Goal: Information Seeking & Learning: Learn about a topic

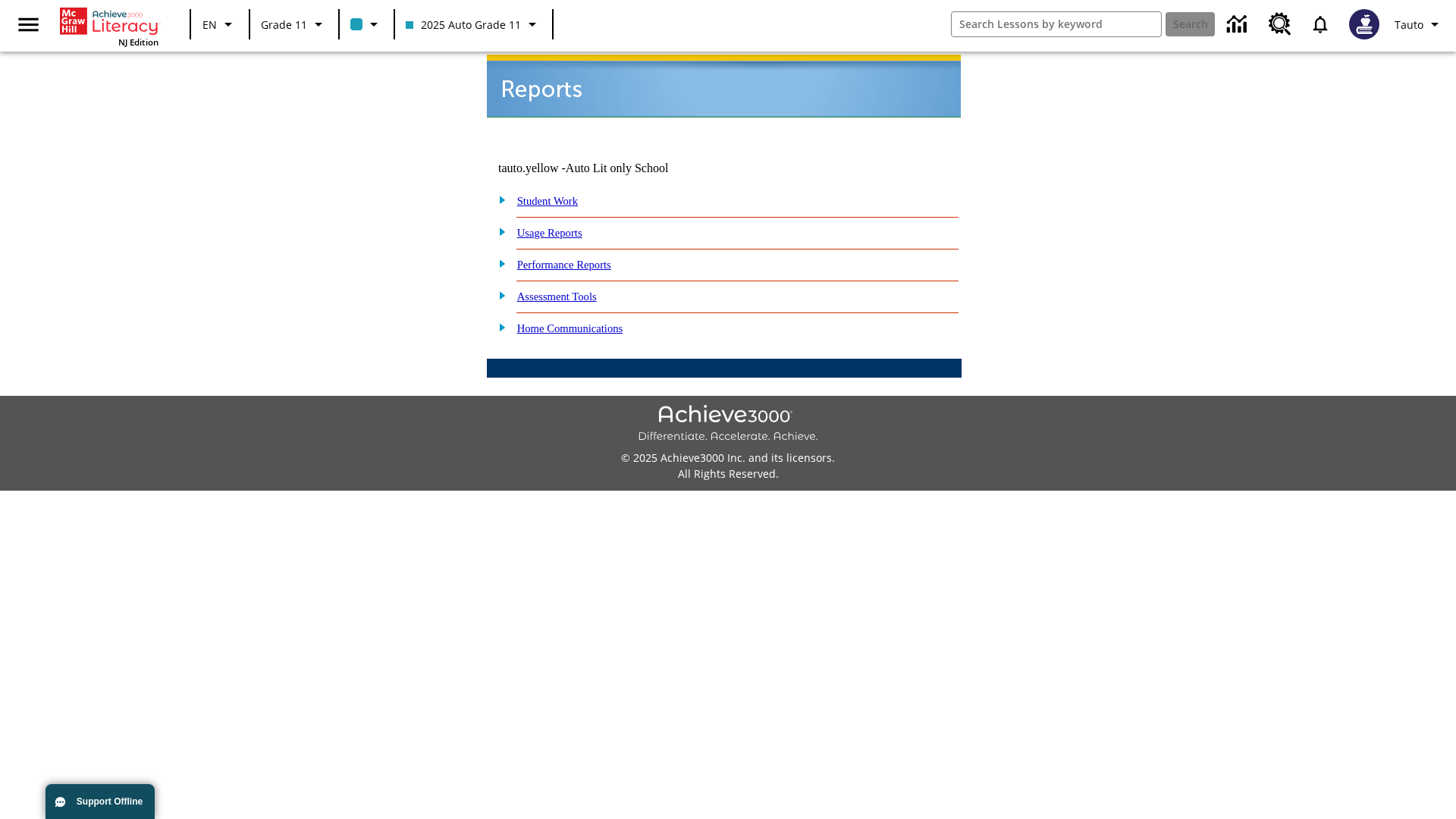
click at [560, 227] on link "Usage Reports" at bounding box center [550, 233] width 65 height 12
click at [0, 0] on link "Which of my students are using the program?" at bounding box center [0, 0] width 0 height 0
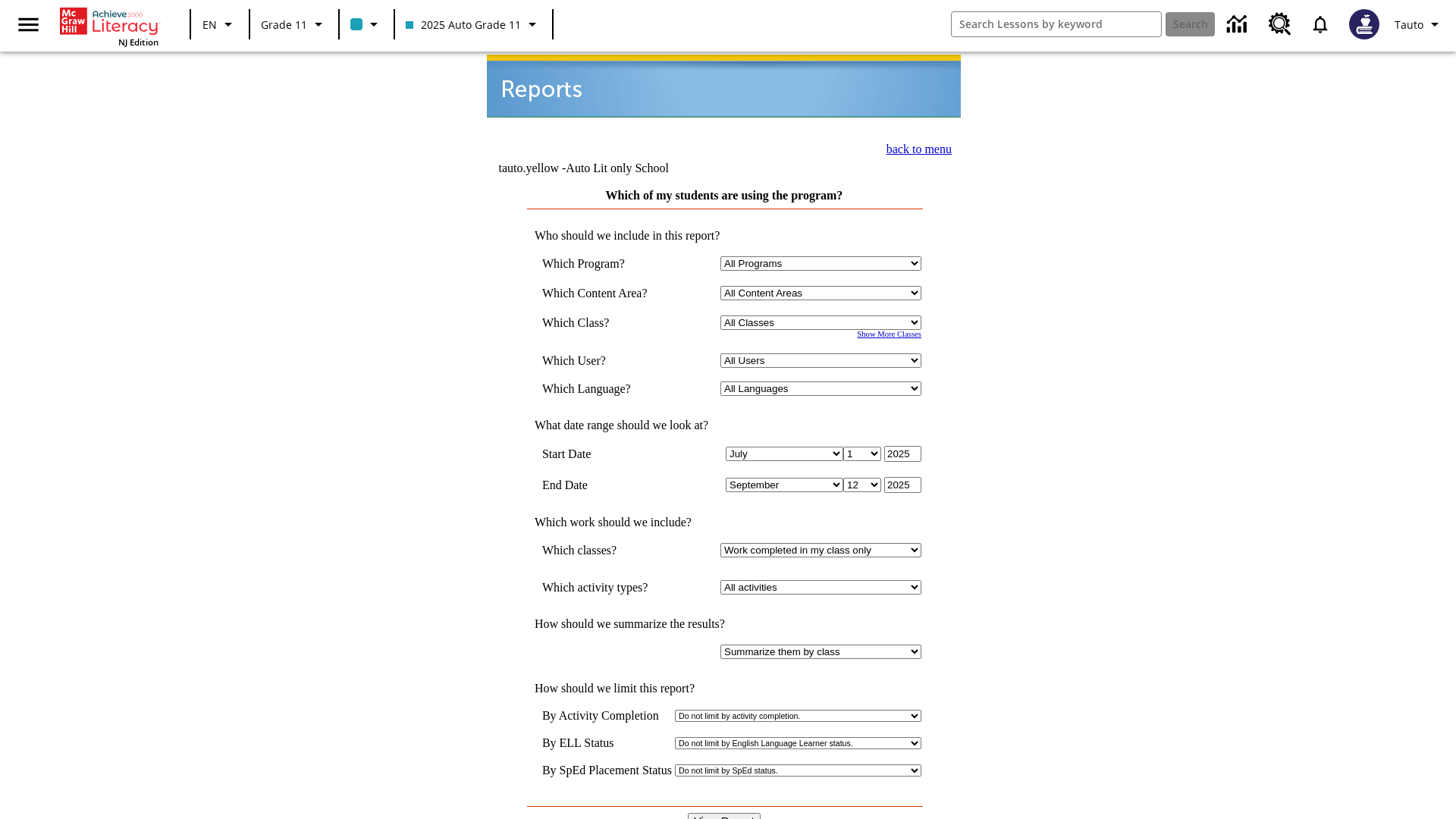
click at [915, 147] on link "back to menu" at bounding box center [919, 148] width 65 height 13
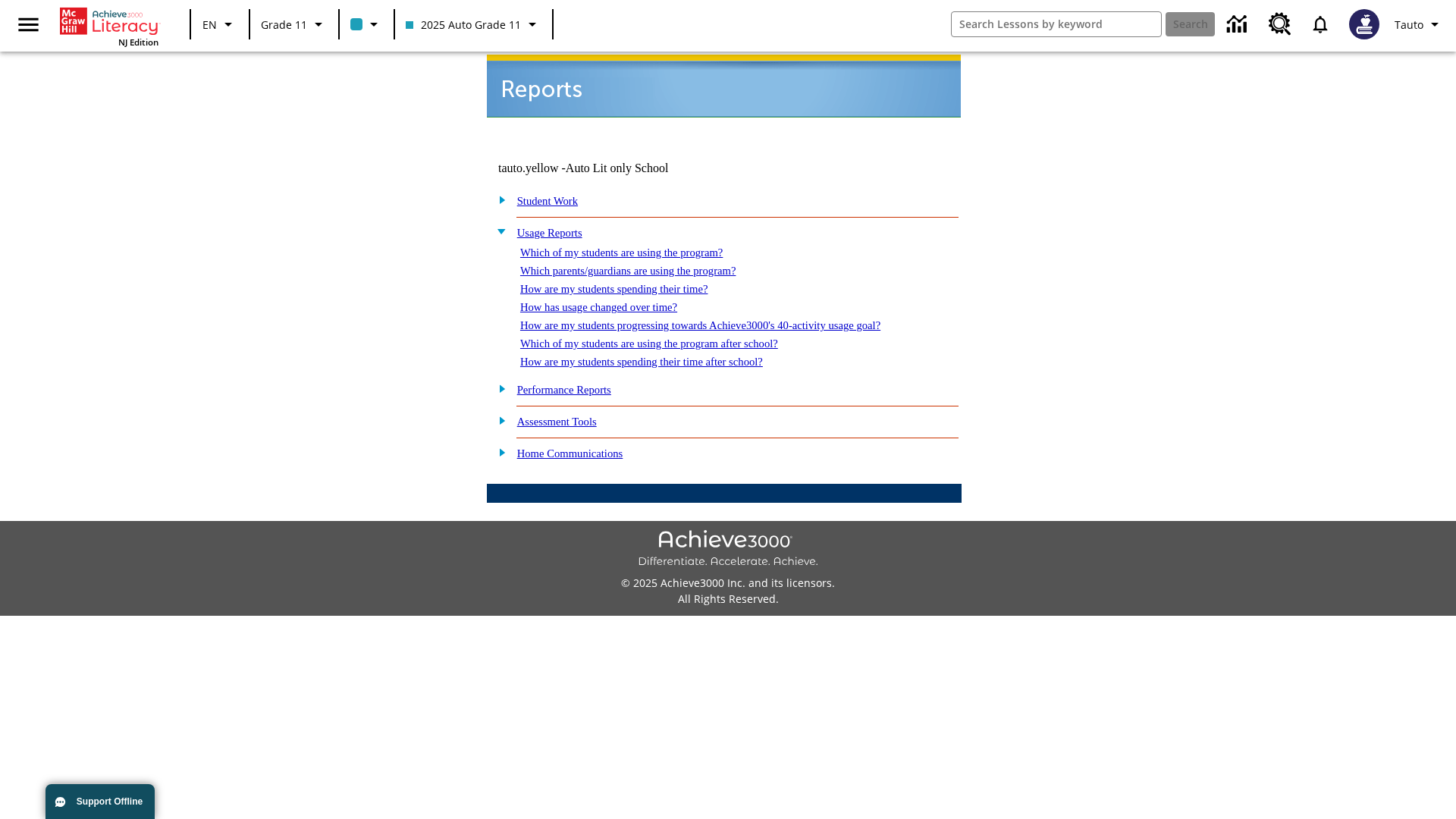
click at [629, 283] on link "How are my students spending their time?" at bounding box center [614, 289] width 187 height 12
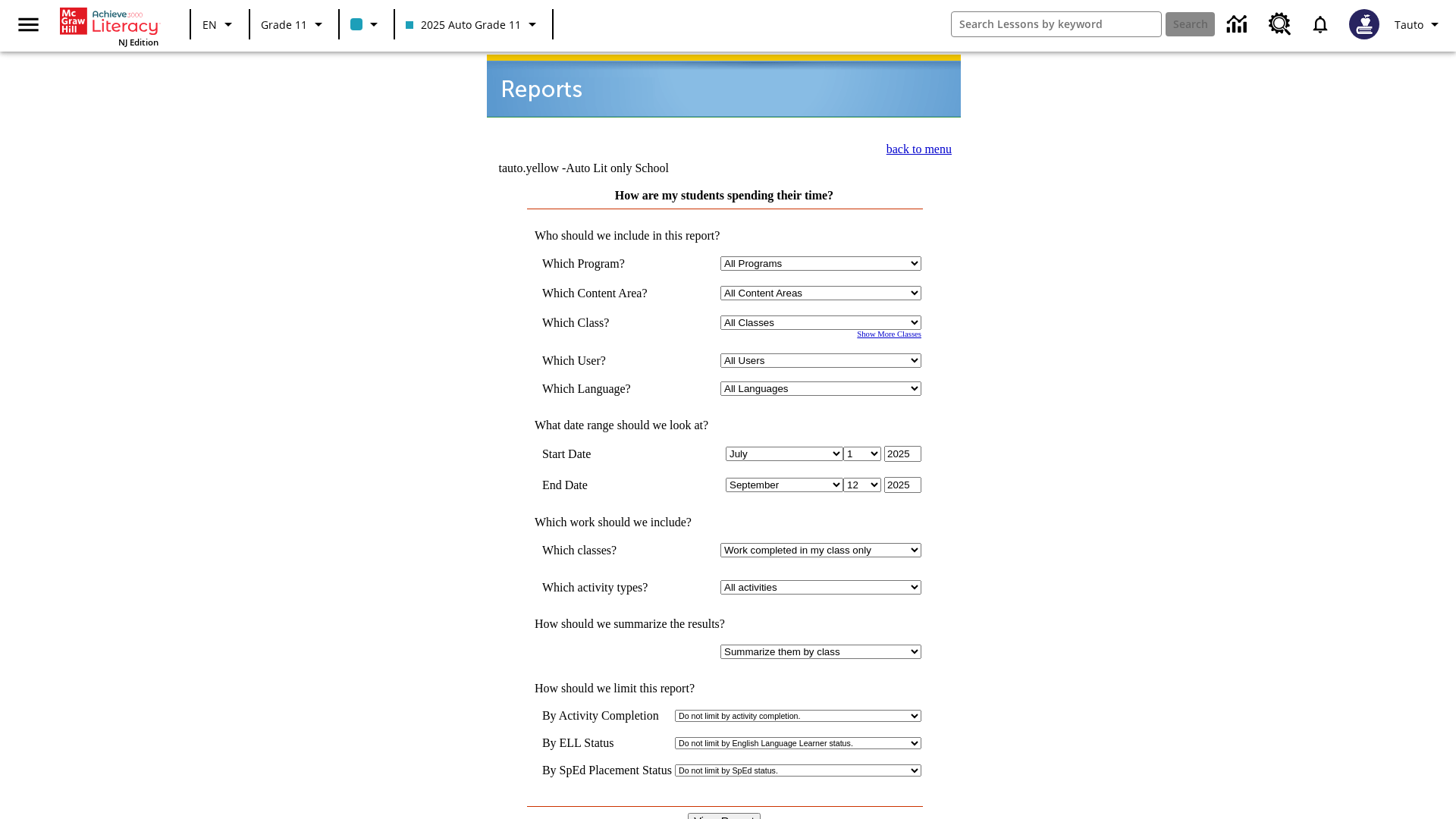
click at [725, 813] on input "View Report" at bounding box center [724, 821] width 73 height 17
click at [915, 147] on link "back to menu" at bounding box center [919, 148] width 65 height 13
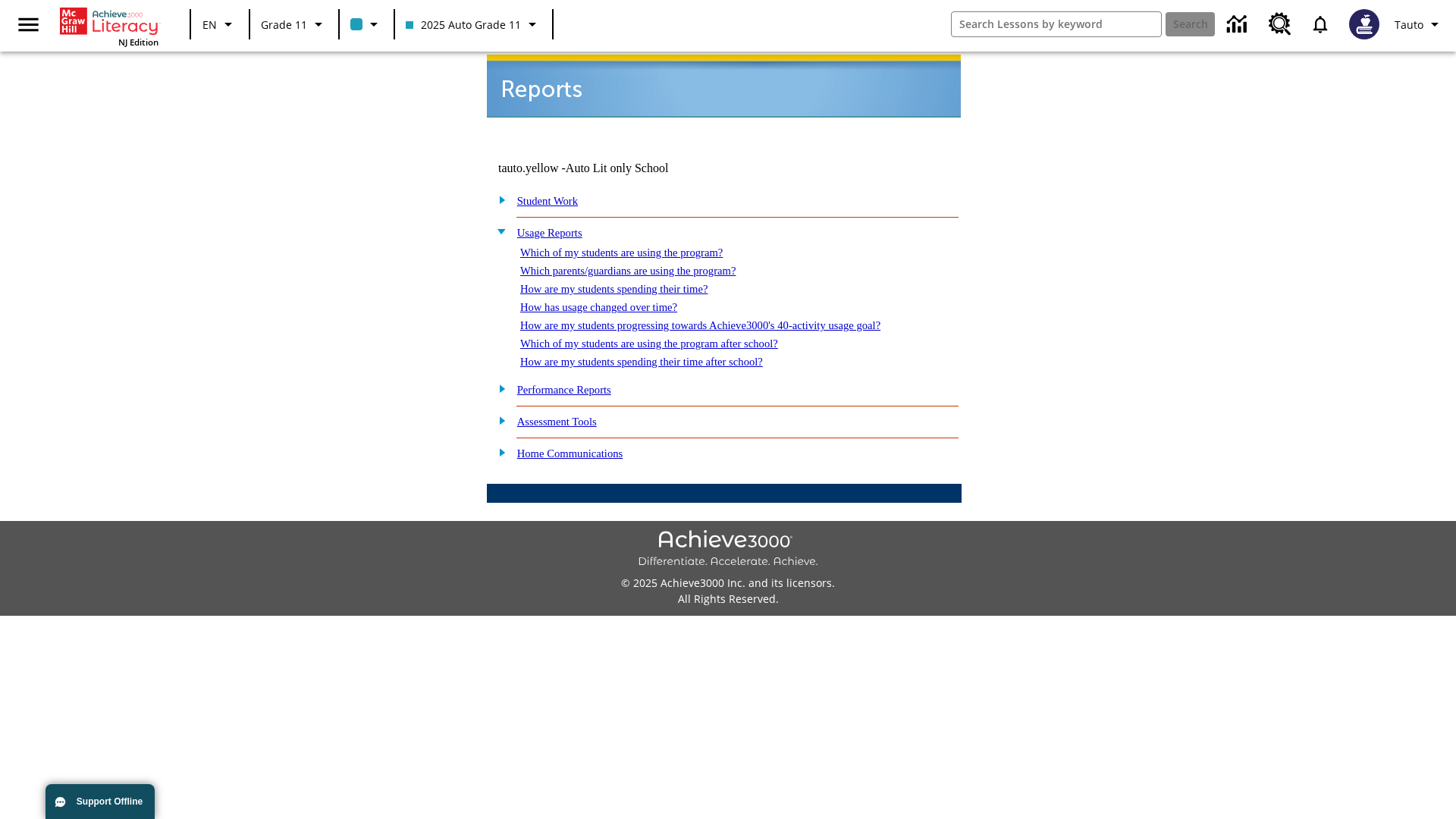
click at [660, 356] on link "How are my students spending their time after school?" at bounding box center [641, 362] width 243 height 12
